Goal: Transaction & Acquisition: Purchase product/service

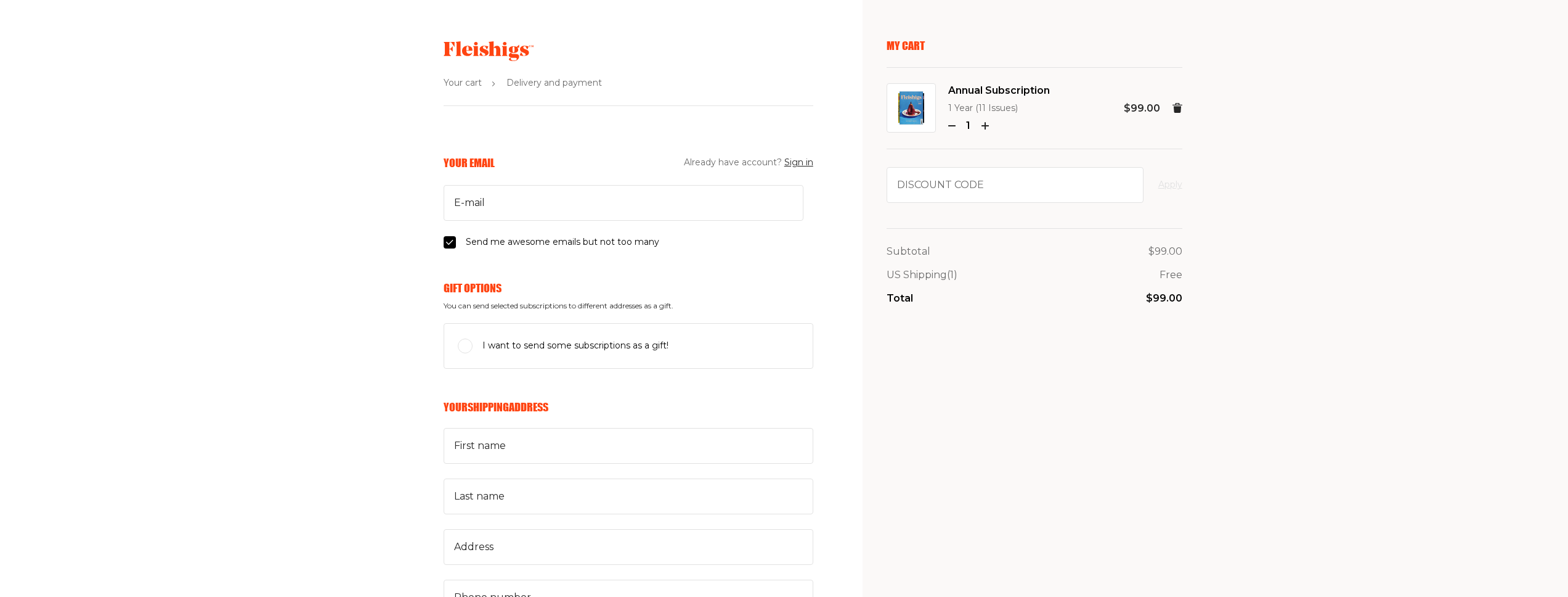
scroll to position [7, 0]
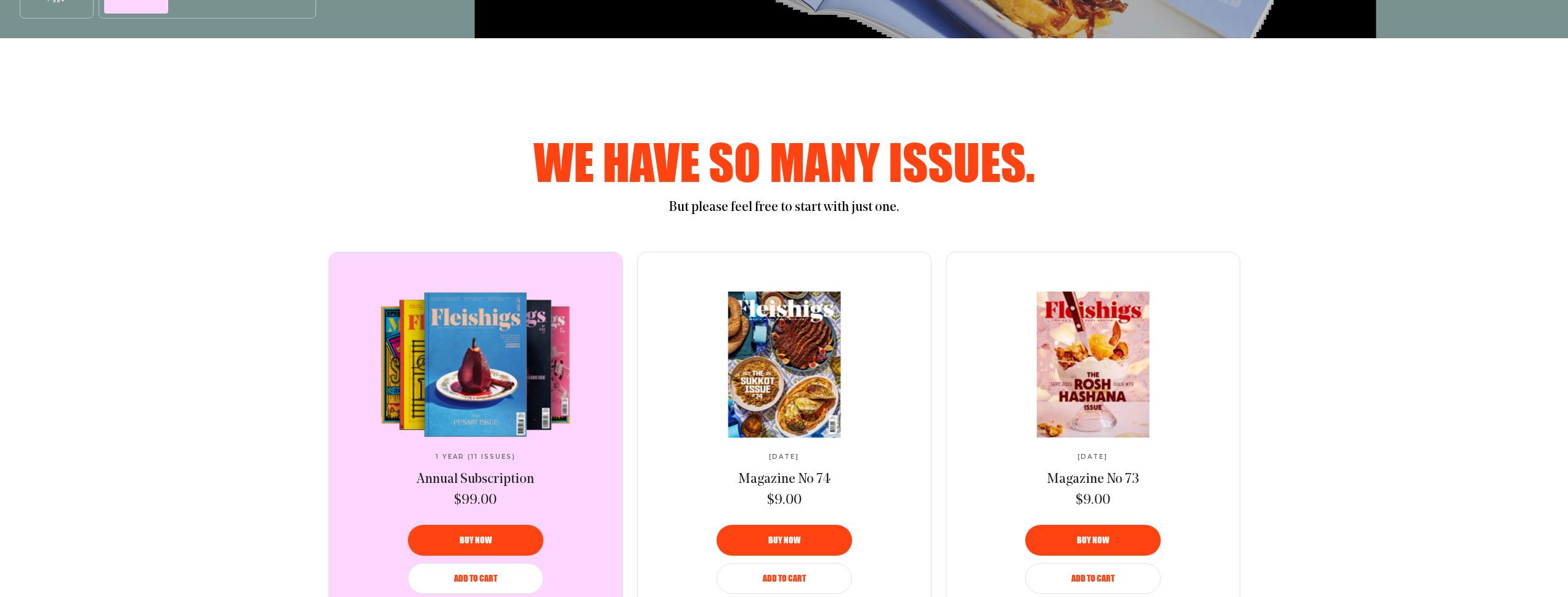
scroll to position [637, 0]
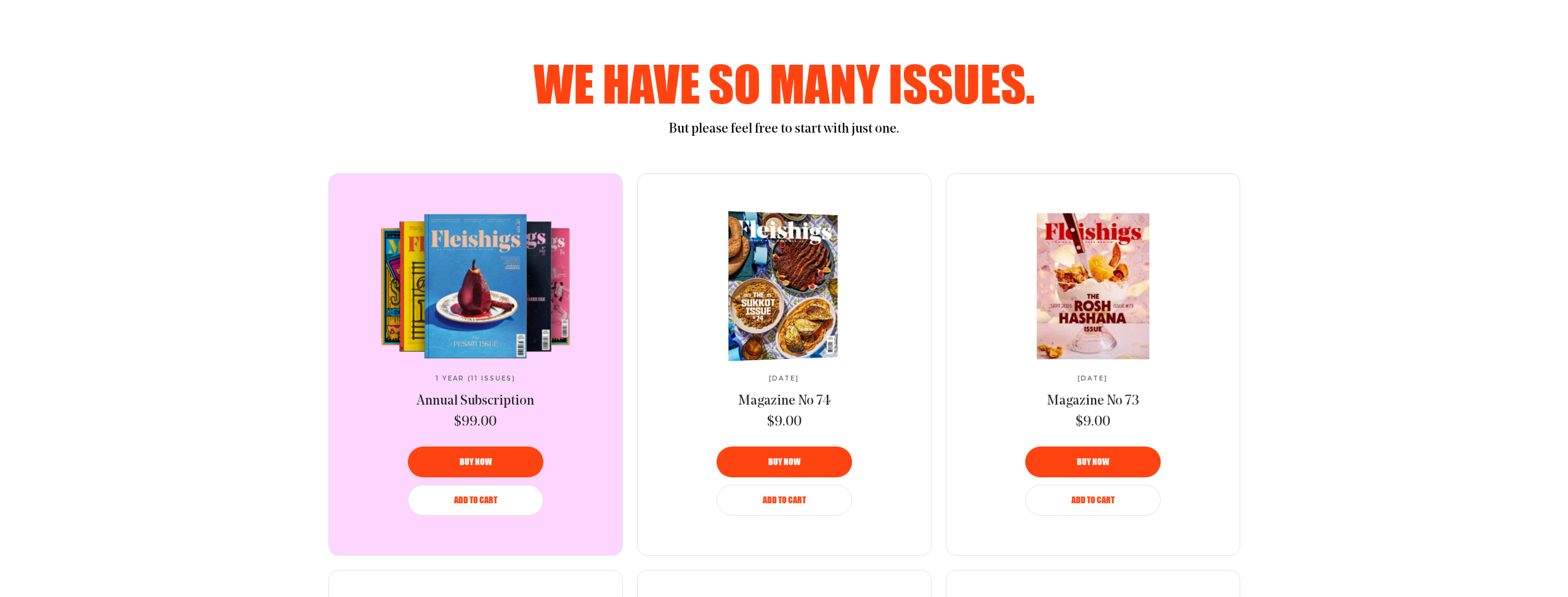
click at [786, 323] on img at bounding box center [779, 286] width 201 height 154
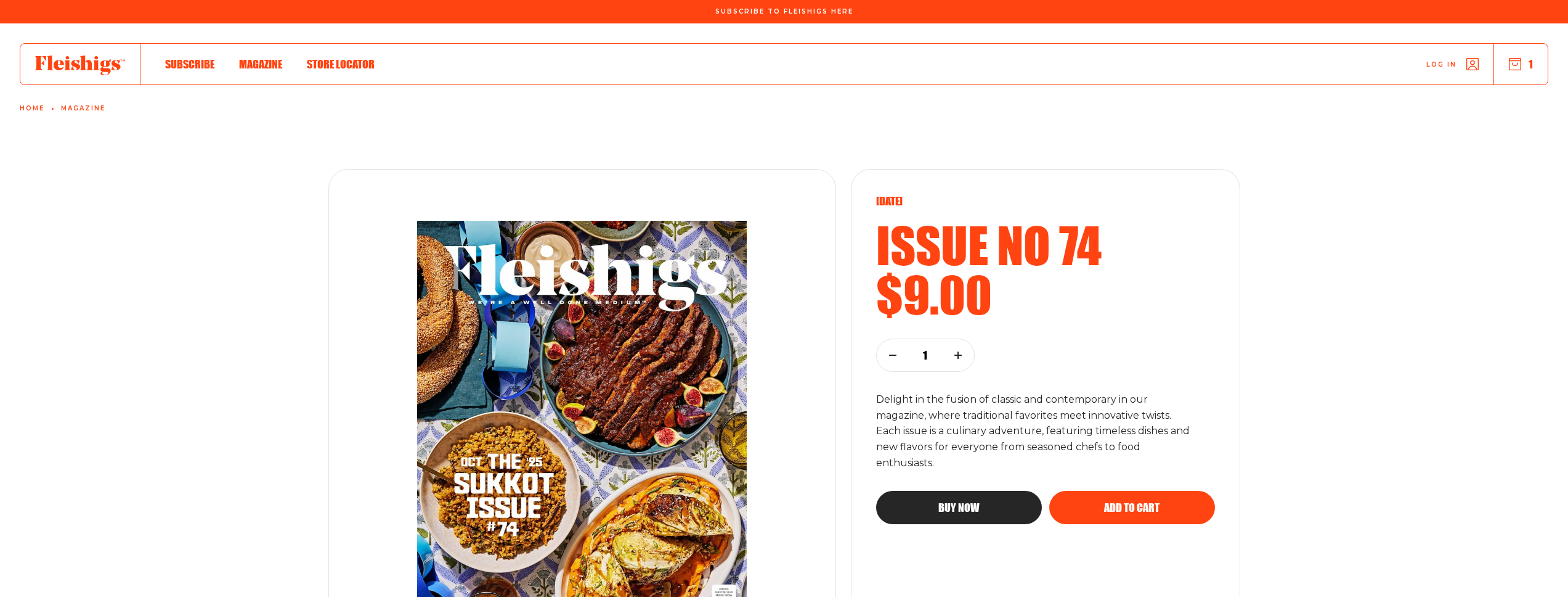
click at [1510, 50] on div "Log in 1" at bounding box center [961, 64] width 1173 height 40
click at [1514, 60] on use "button" at bounding box center [1515, 64] width 12 height 12
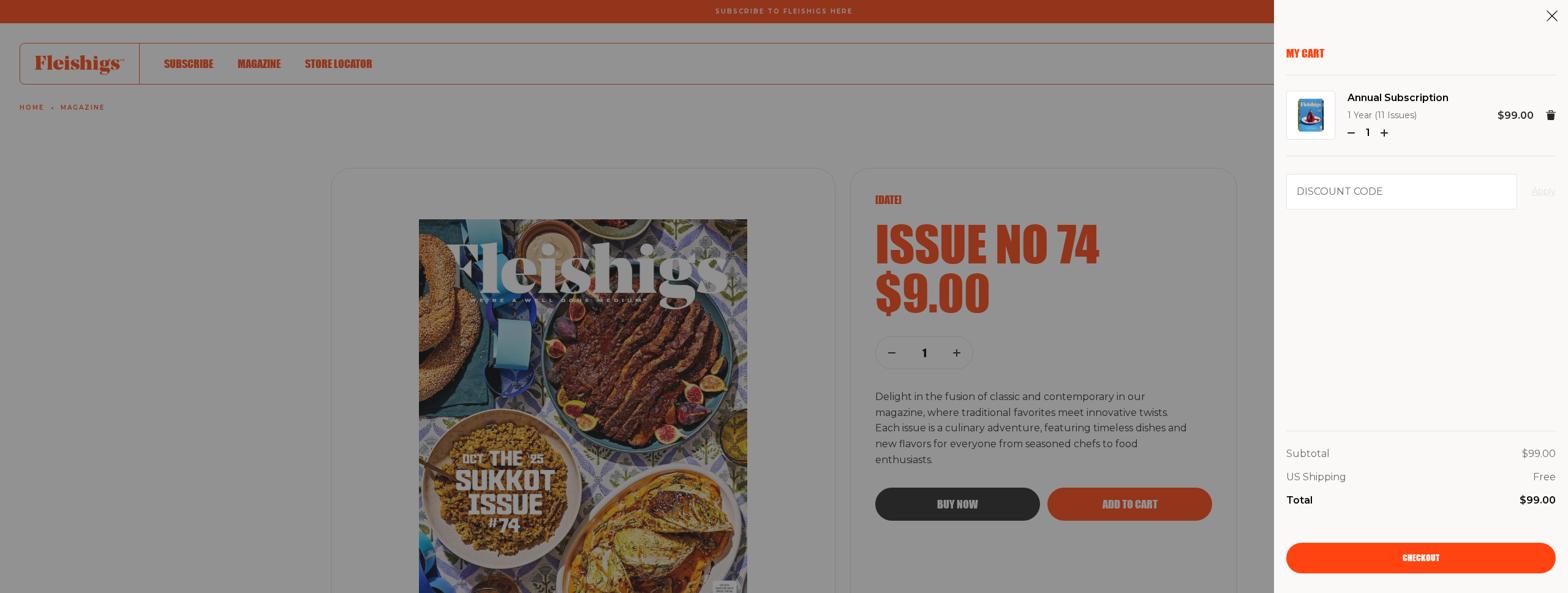
click at [1413, 554] on span "Checkout" at bounding box center [1422, 549] width 37 height 8
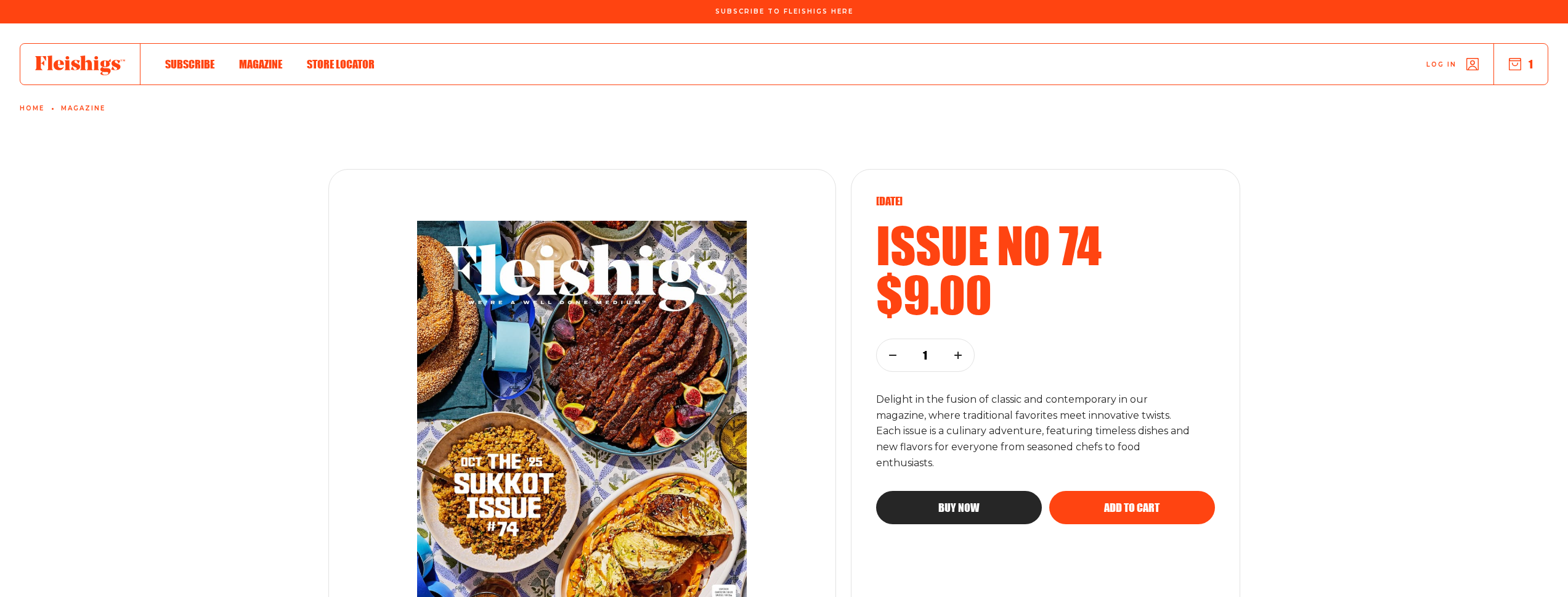
click at [1521, 67] on use "button" at bounding box center [1515, 64] width 12 height 12
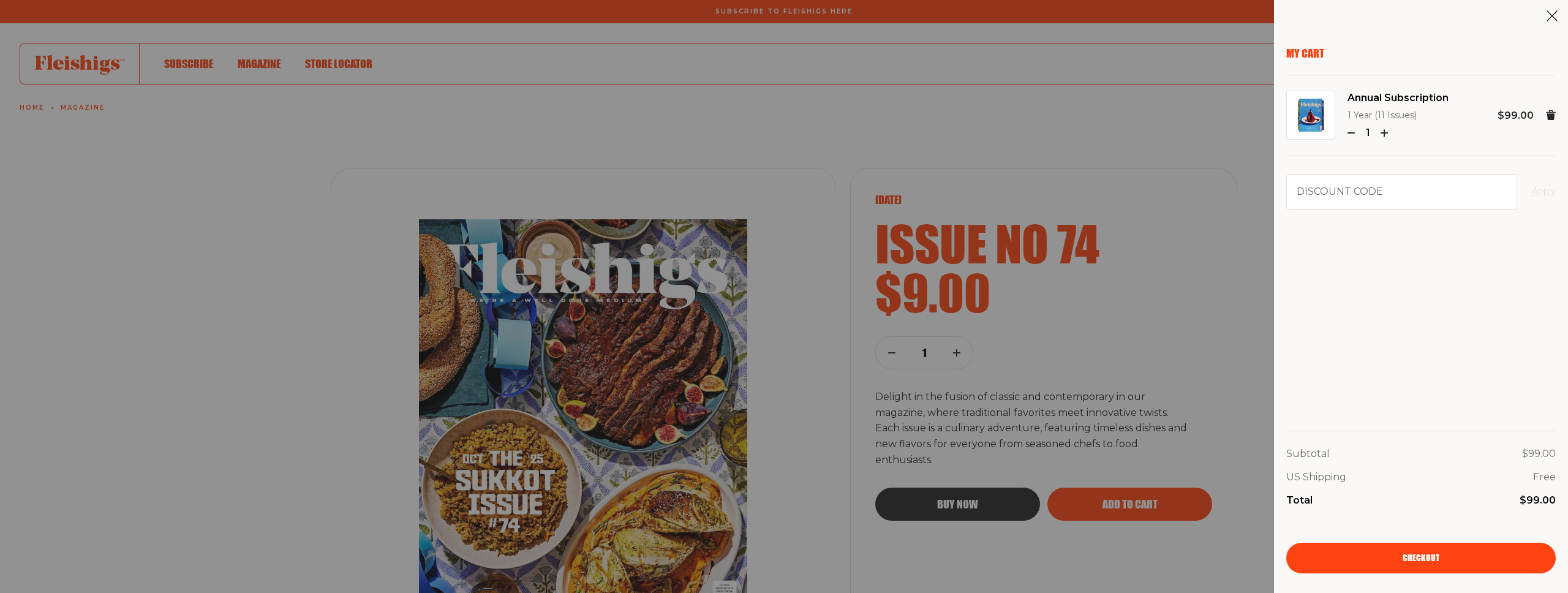
click at [1449, 561] on link "Checkout" at bounding box center [1422, 558] width 270 height 31
